Goal: Information Seeking & Learning: Check status

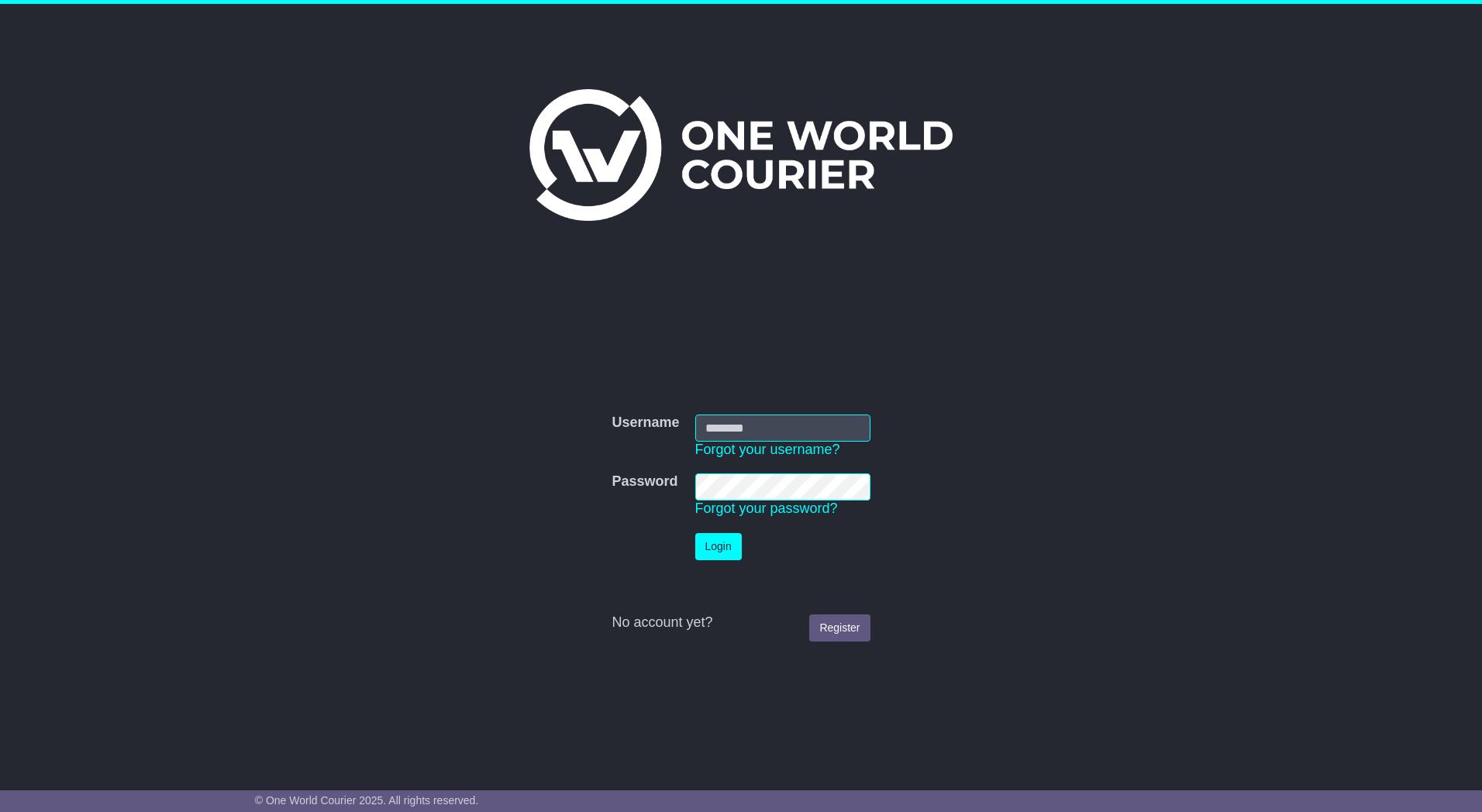
type input "*********"
click at [716, 546] on button "Login" at bounding box center [719, 547] width 46 height 27
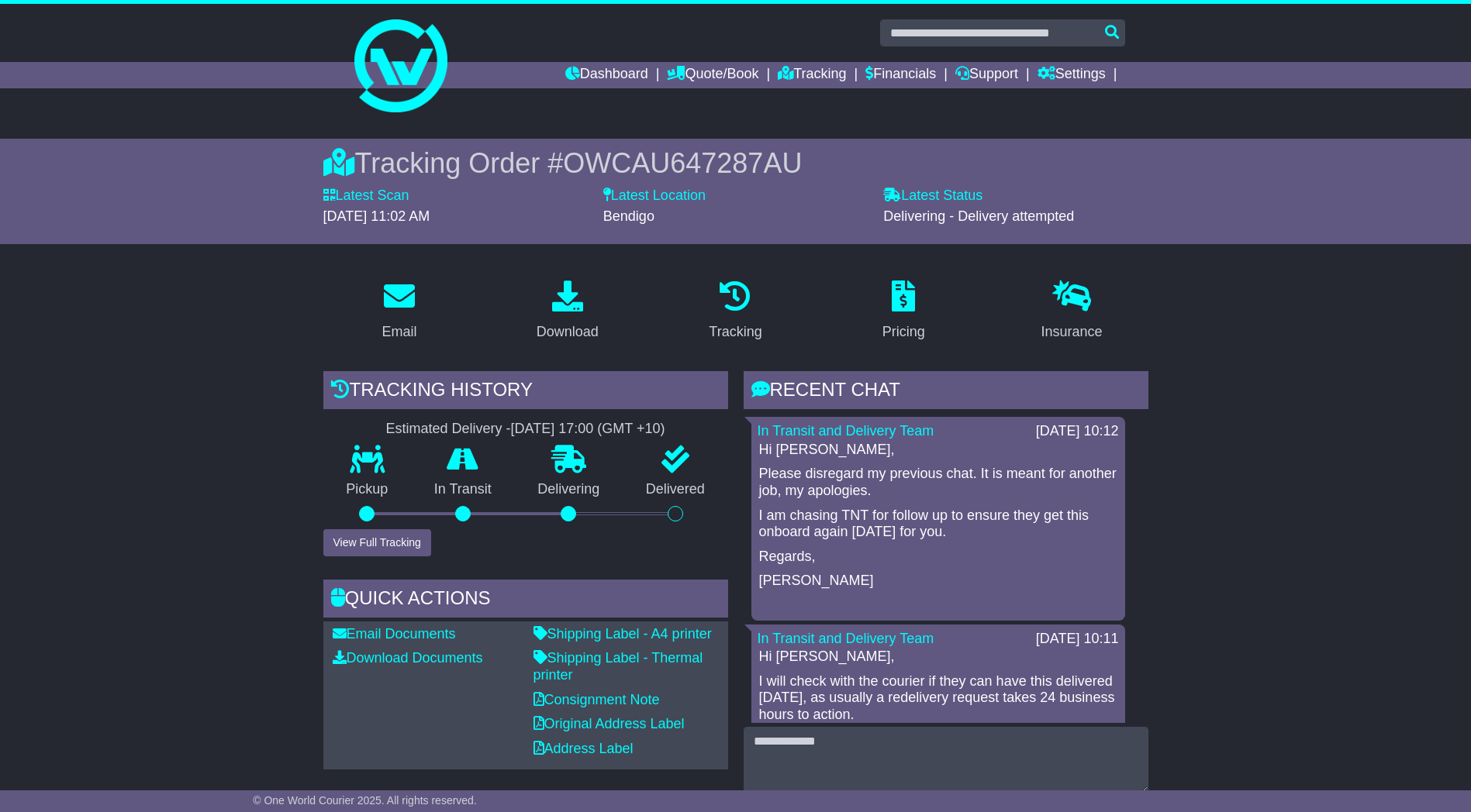
scroll to position [232, 0]
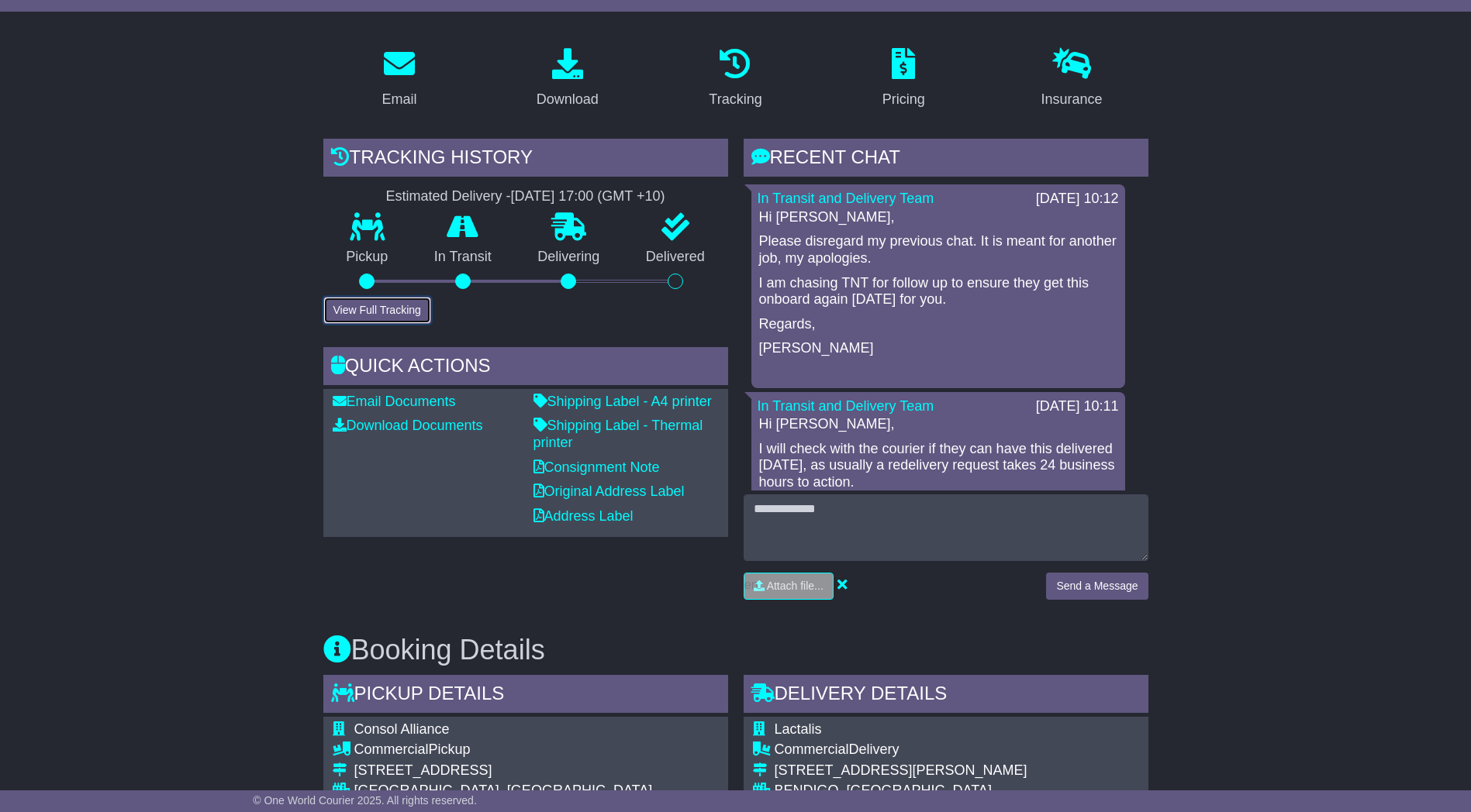
click at [361, 316] on button "View Full Tracking" at bounding box center [377, 311] width 108 height 27
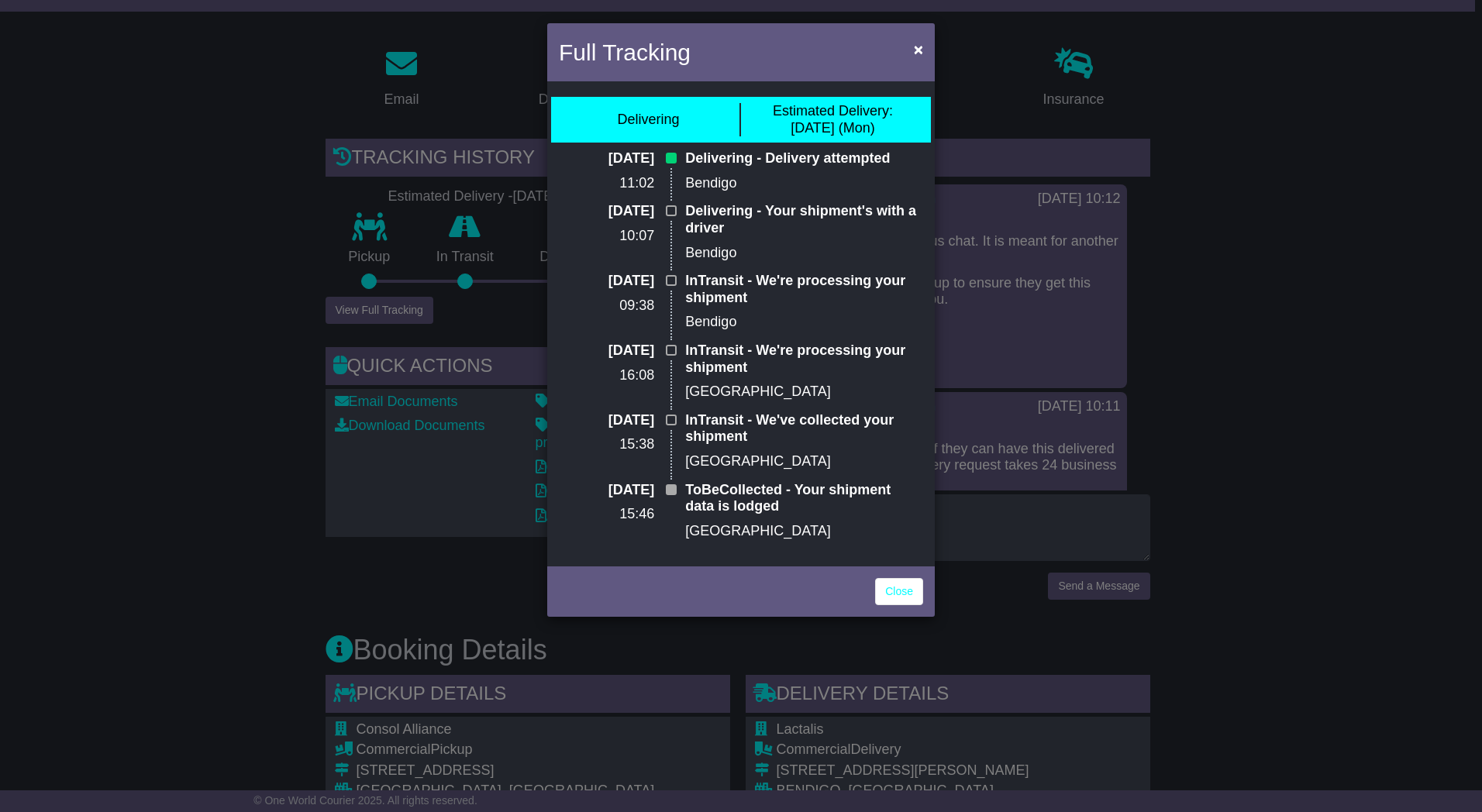
drag, startPoint x: 683, startPoint y: 156, endPoint x: 928, endPoint y: 132, distance: 246.2
click at [933, 132] on div "Delivering Estimated Delivery: 22 Sep (Mon) 19 Sep 2025 11:02 Delivering - Deli…" at bounding box center [741, 324] width 388 height 477
click at [742, 283] on p "InTransit - We're processing your shipment" at bounding box center [803, 290] width 238 height 34
click at [170, 342] on div "Full Tracking × Delivering Estimated Delivery: 22 Sep (Mon) 19 Sep 2025 11:02 D…" at bounding box center [741, 406] width 1482 height 812
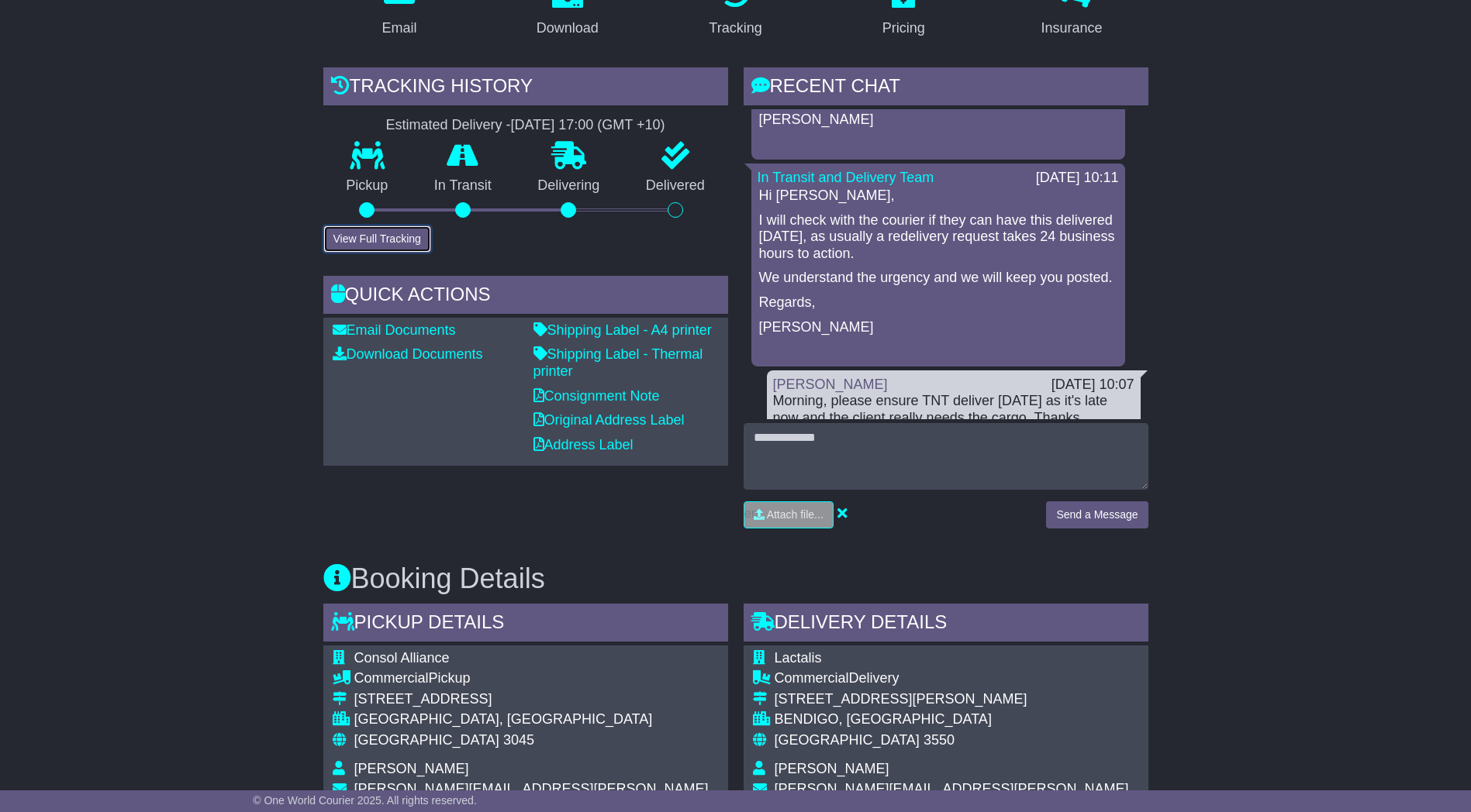
scroll to position [236, 0]
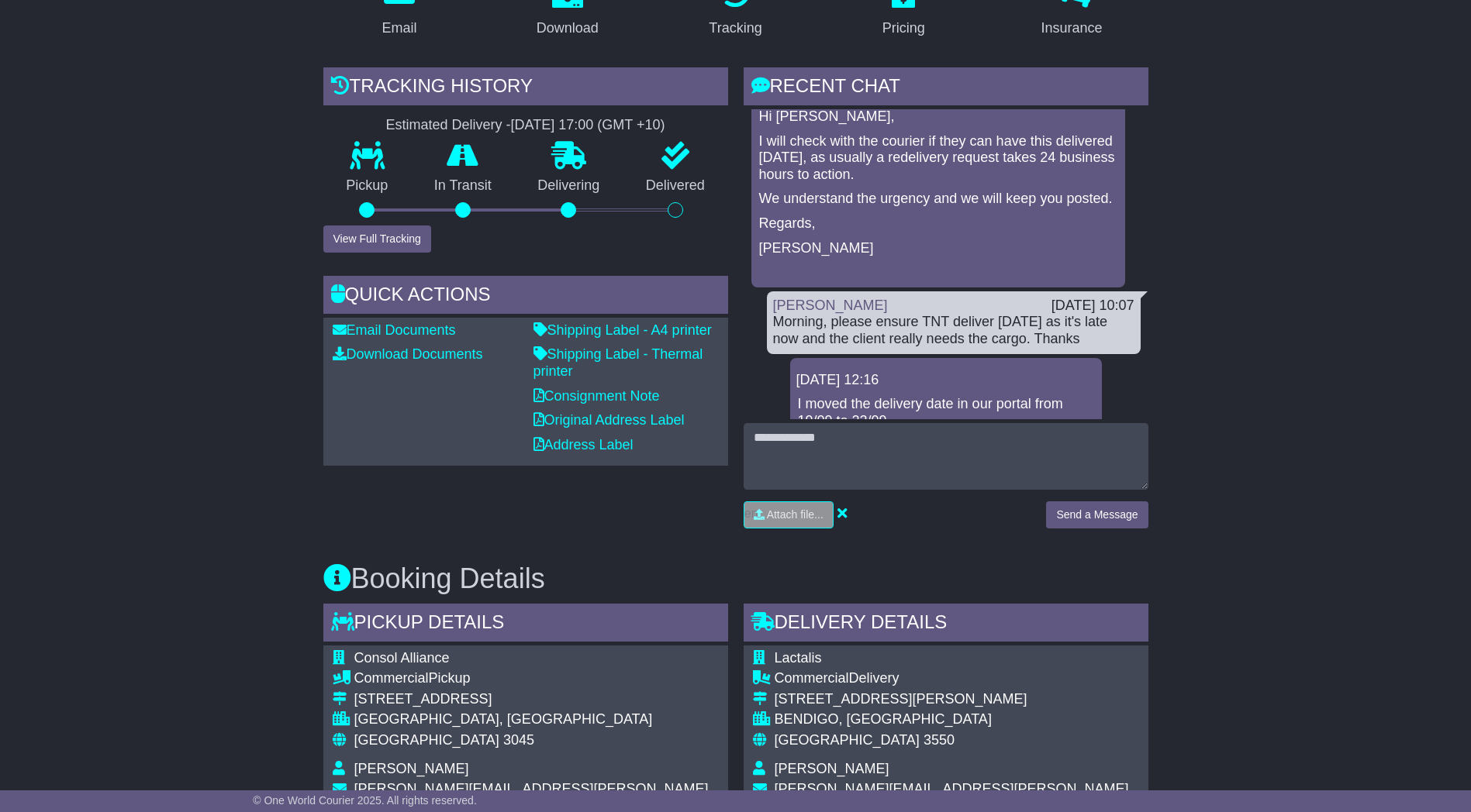
drag, startPoint x: 812, startPoint y: 196, endPoint x: 1054, endPoint y: 190, distance: 242.1
click at [1066, 191] on p "We understand the urgency and we will keep you posted." at bounding box center [937, 199] width 358 height 17
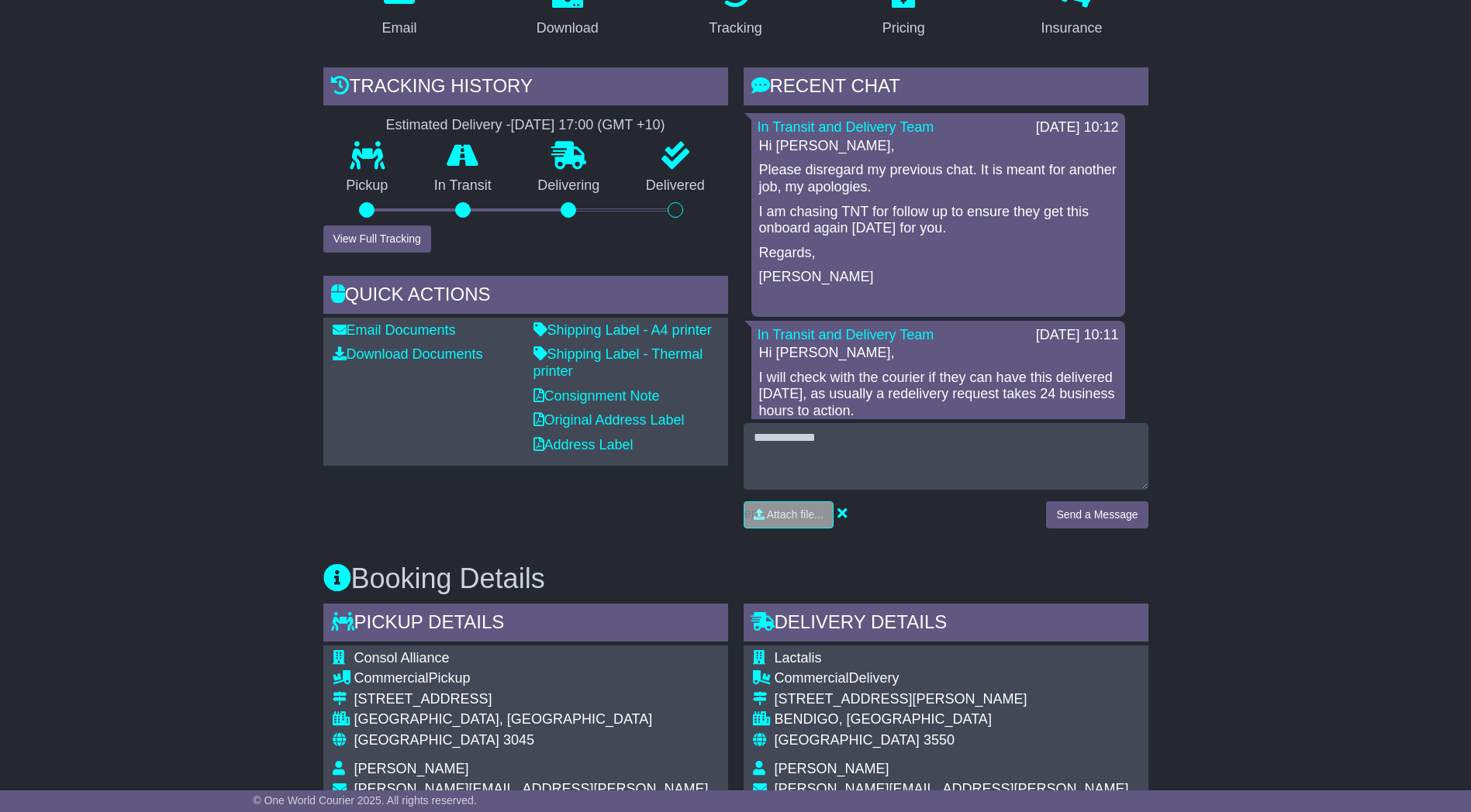
click at [1279, 228] on div "Email Download Tracking Pricing Insurance" at bounding box center [736, 768] width 1471 height 1609
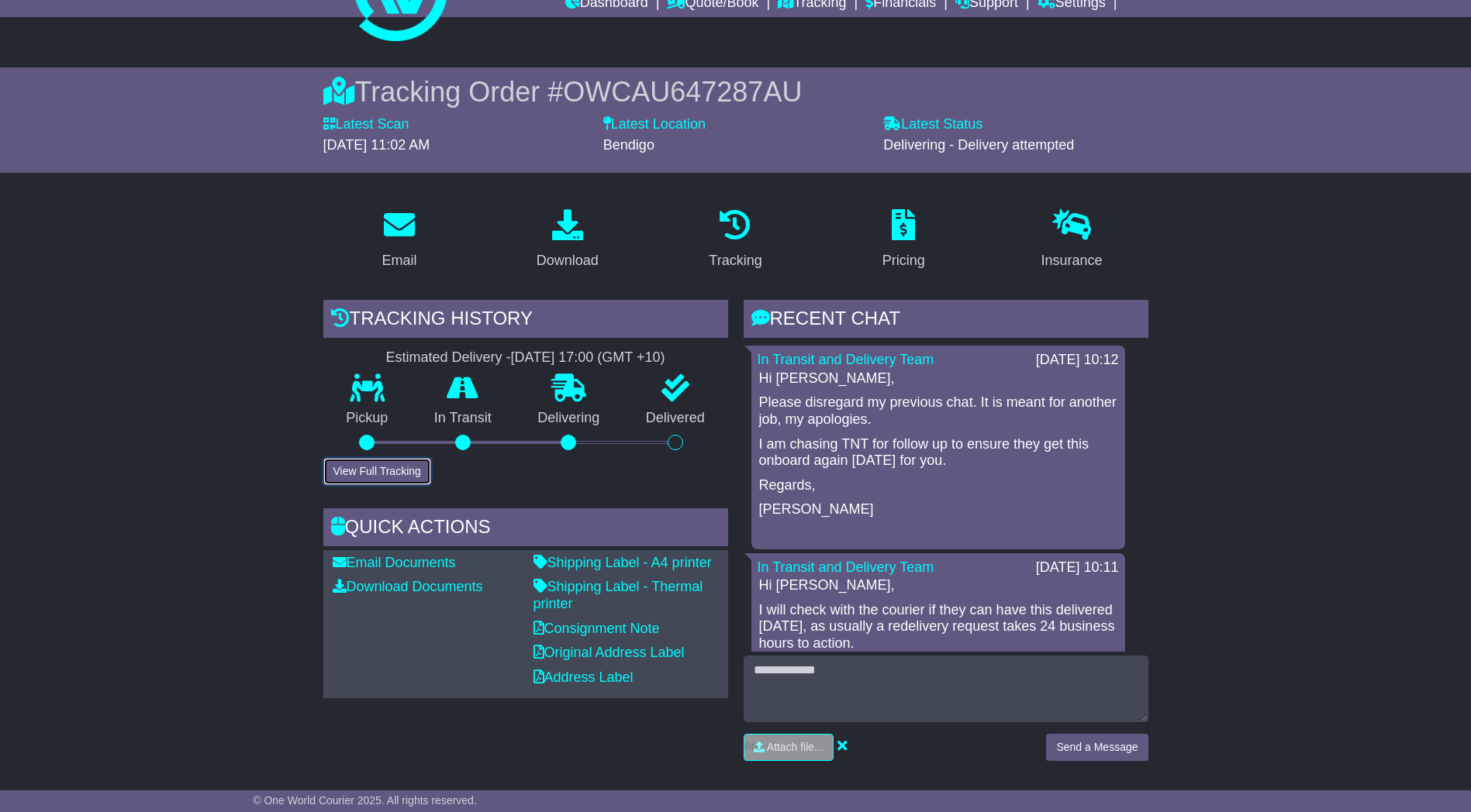
click at [364, 468] on button "View Full Tracking" at bounding box center [377, 472] width 108 height 27
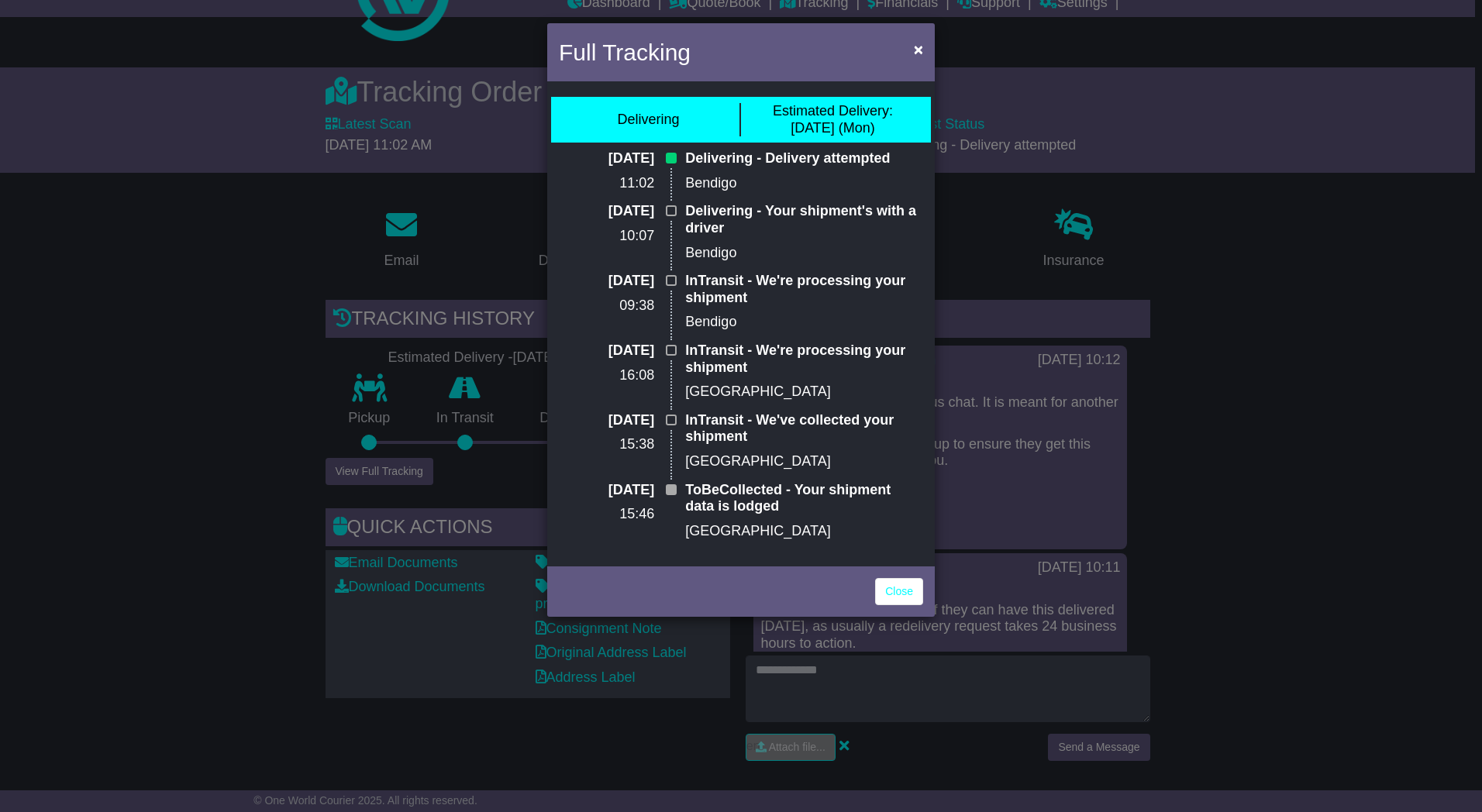
click at [157, 294] on div "Full Tracking × Delivering Estimated Delivery: [DATE] (Mon) [DATE] 11:02 Delive…" at bounding box center [741, 406] width 1482 height 812
